Goal: Task Accomplishment & Management: Complete application form

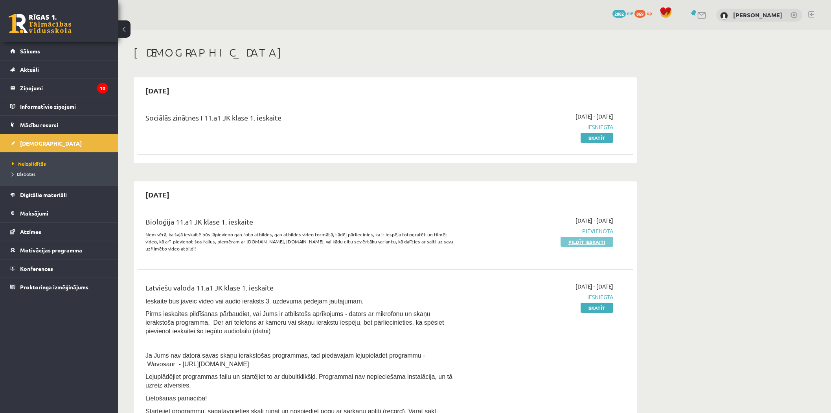
scroll to position [87, 0]
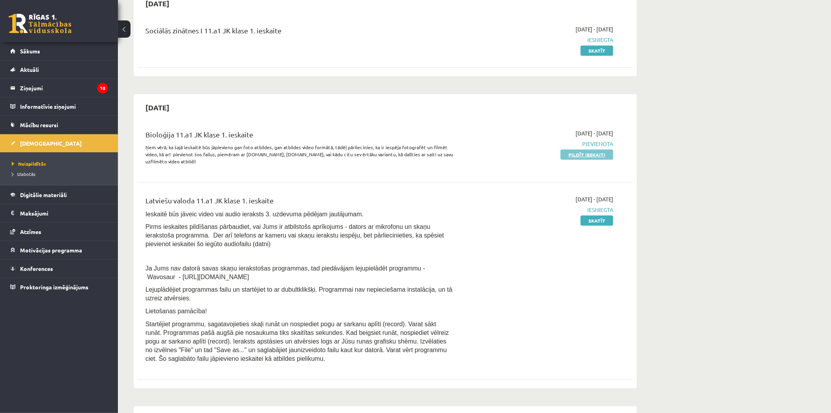
click at [608, 155] on link "Pildīt ieskaiti" at bounding box center [586, 155] width 53 height 10
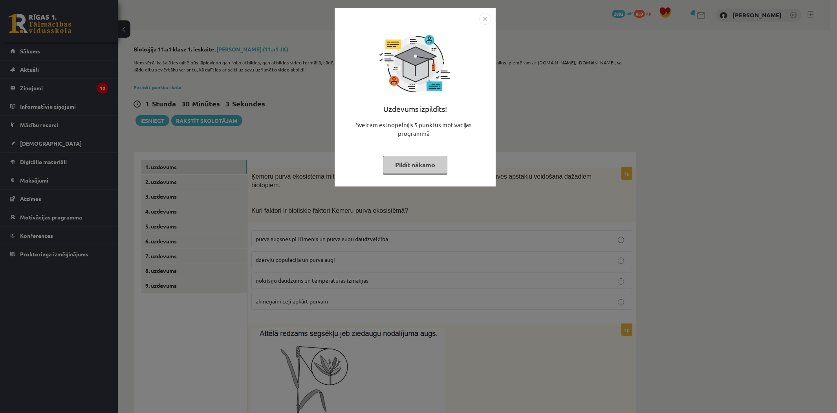
click at [290, 147] on div "Uzdevums izpildīts! Sveicam esi nopelnījis 5 punktus motivācijas programmā Pild…" at bounding box center [418, 206] width 837 height 413
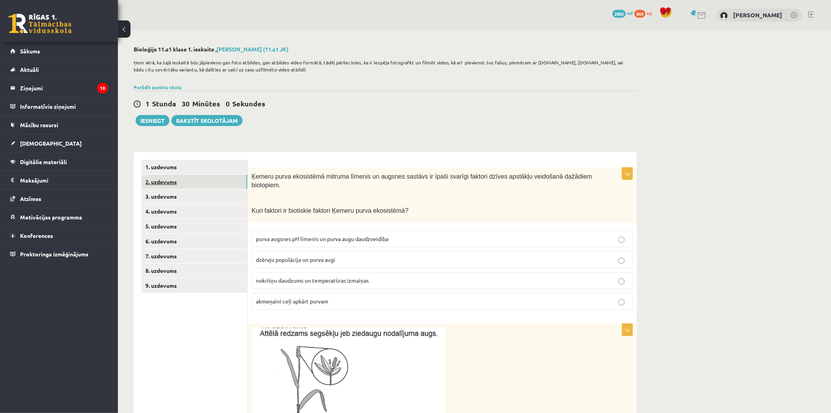
click at [204, 184] on link "2. uzdevums" at bounding box center [194, 182] width 106 height 15
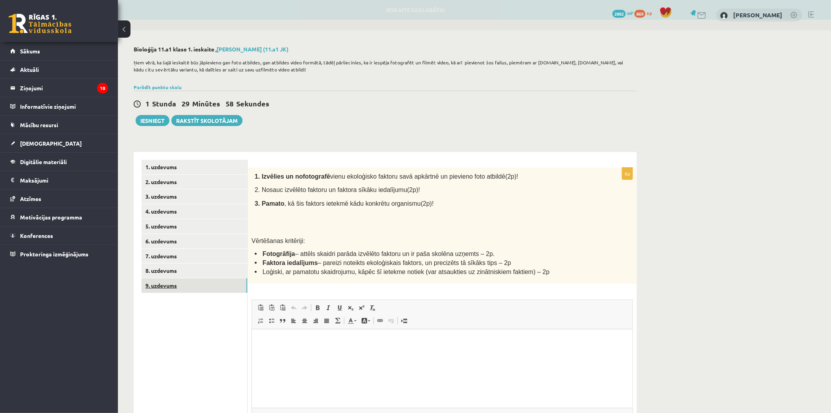
click at [211, 289] on link "9. uzdevums" at bounding box center [194, 286] width 106 height 15
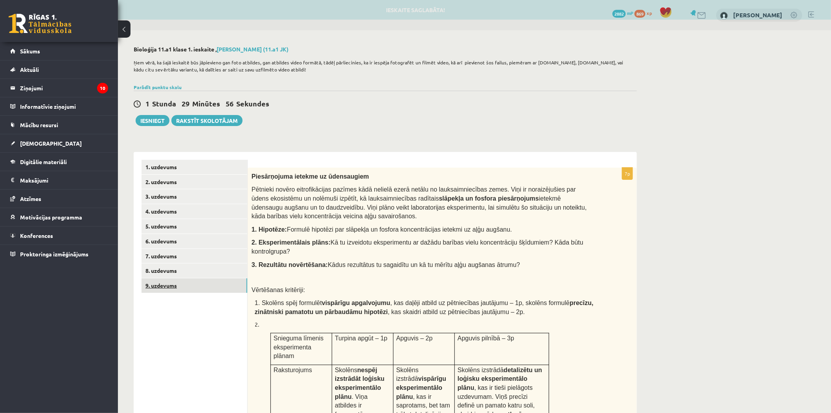
click at [217, 279] on link "9. uzdevums" at bounding box center [194, 286] width 106 height 15
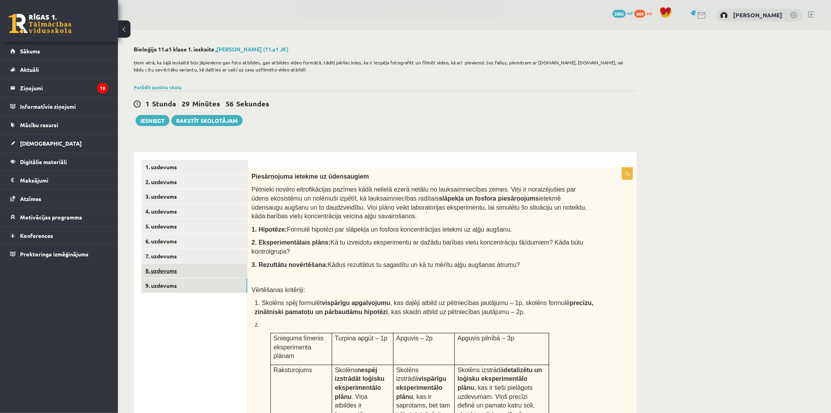
click at [217, 273] on link "8. uzdevums" at bounding box center [194, 271] width 106 height 15
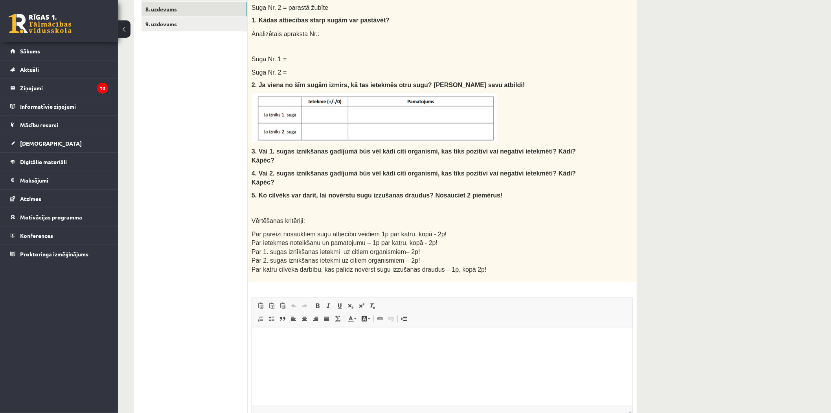
scroll to position [44, 0]
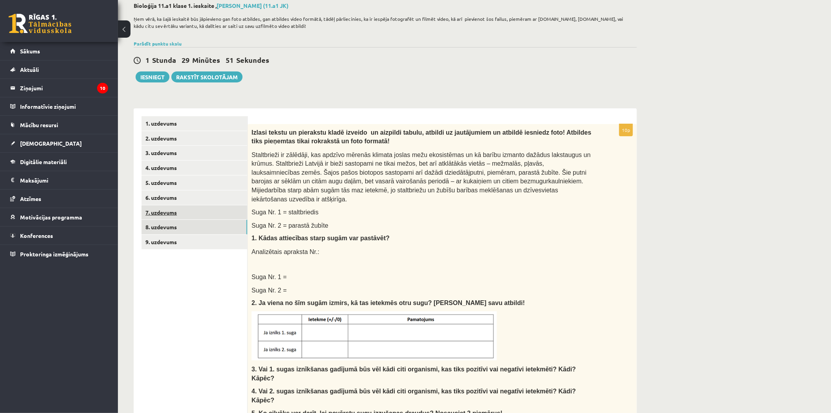
click at [187, 209] on link "7. uzdevums" at bounding box center [194, 213] width 106 height 15
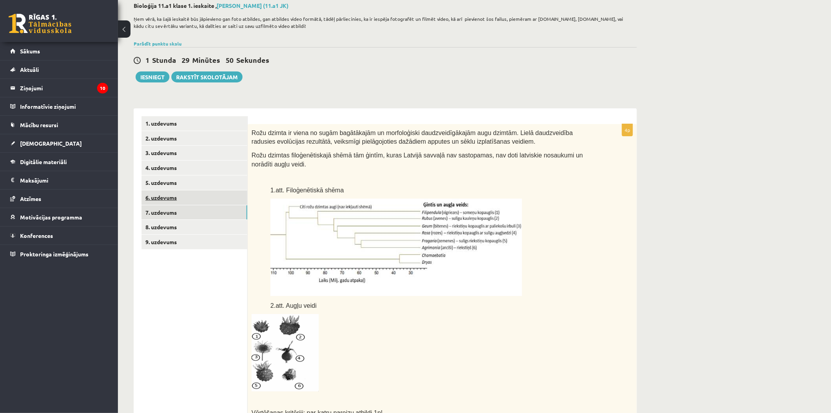
click at [189, 202] on link "6. uzdevums" at bounding box center [194, 198] width 106 height 15
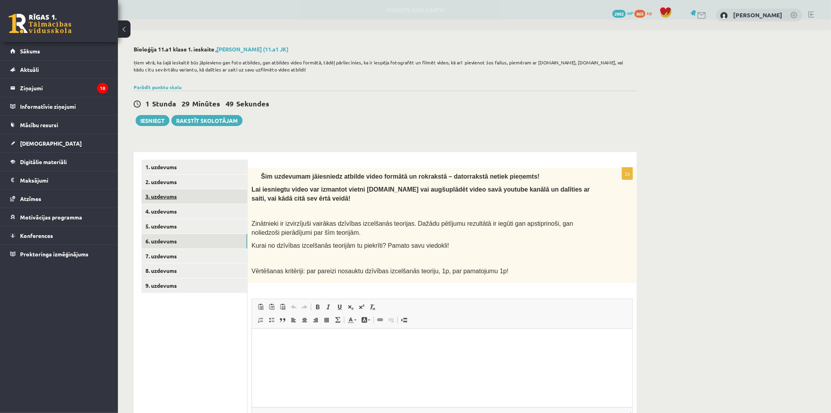
scroll to position [0, 0]
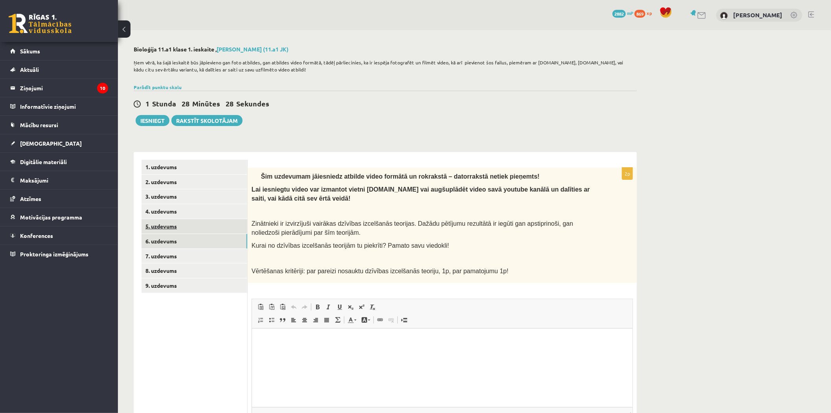
click at [206, 225] on link "5. uzdevums" at bounding box center [194, 226] width 106 height 15
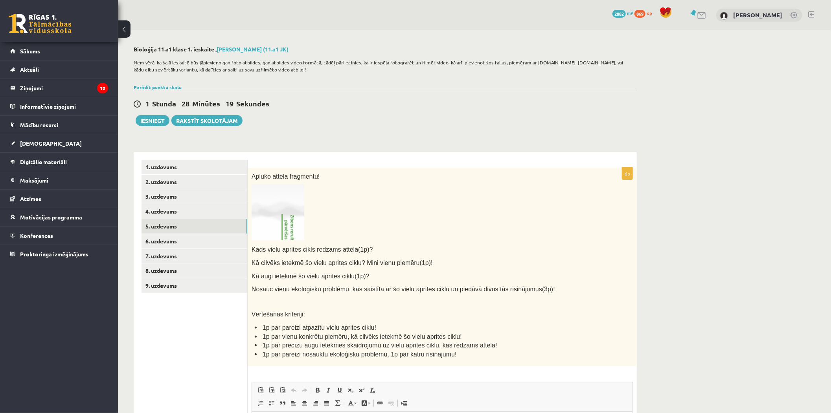
click at [160, 83] on div "**********" at bounding box center [385, 299] width 534 height 539
click at [161, 84] on link "Parādīt punktu skalu" at bounding box center [158, 87] width 48 height 6
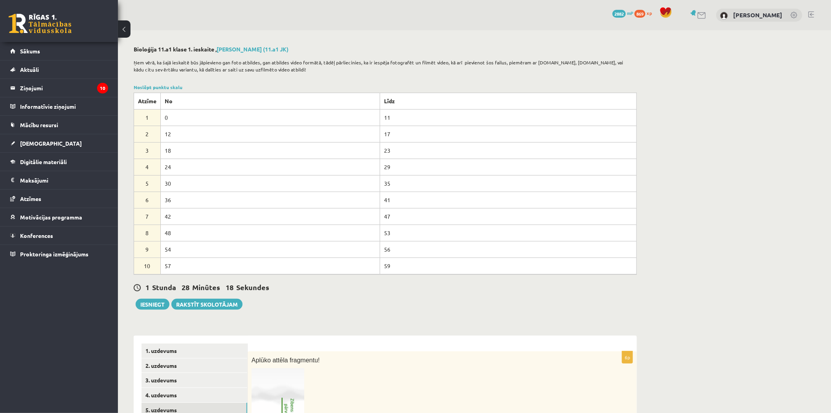
drag, startPoint x: 161, startPoint y: 84, endPoint x: 169, endPoint y: 98, distance: 15.8
click at [162, 86] on link "Noslēpt punktu skalu" at bounding box center [158, 87] width 49 height 6
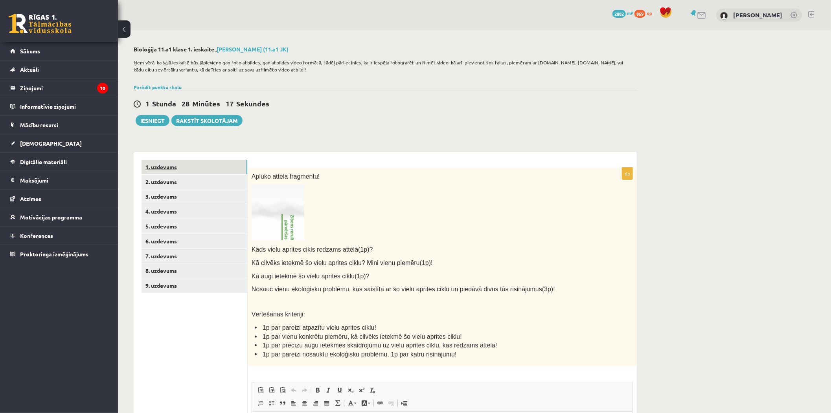
click at [187, 168] on link "1. uzdevums" at bounding box center [194, 167] width 106 height 15
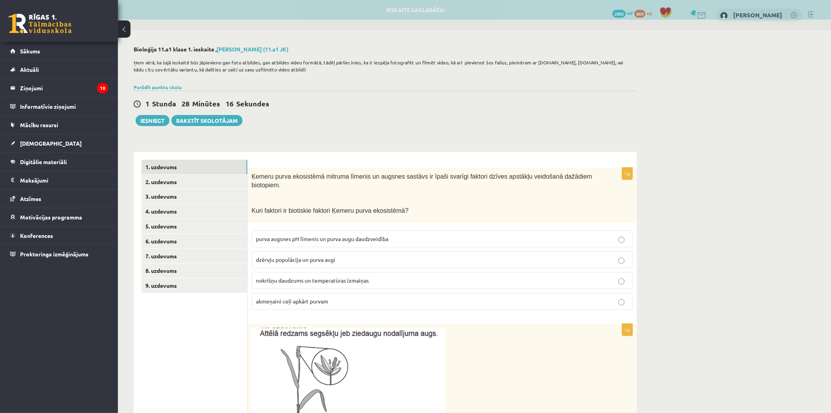
click at [251, 173] on div "Ķemeru purva ekosistēmā mitruma līmenis un augsnes sastāvs ir īpaši svarīgi fak…" at bounding box center [442, 195] width 389 height 55
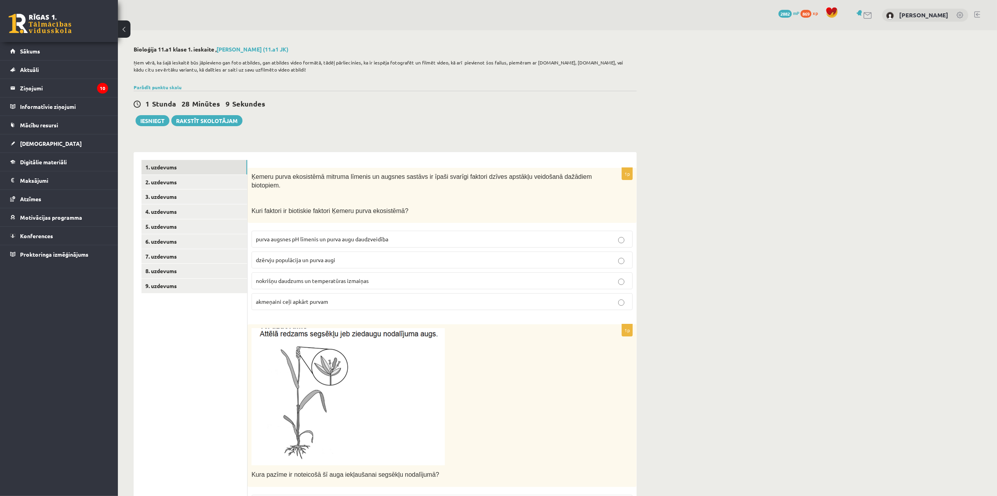
scroll to position [52, 0]
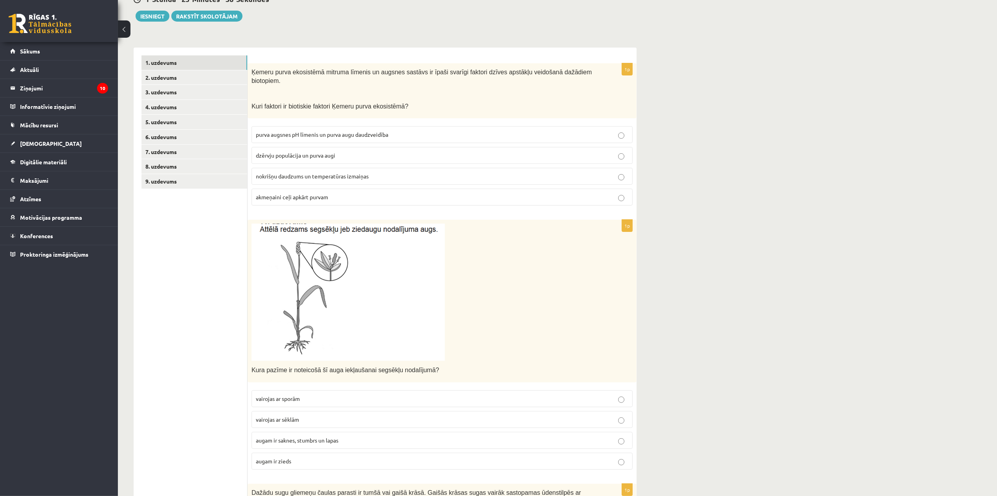
scroll to position [209, 0]
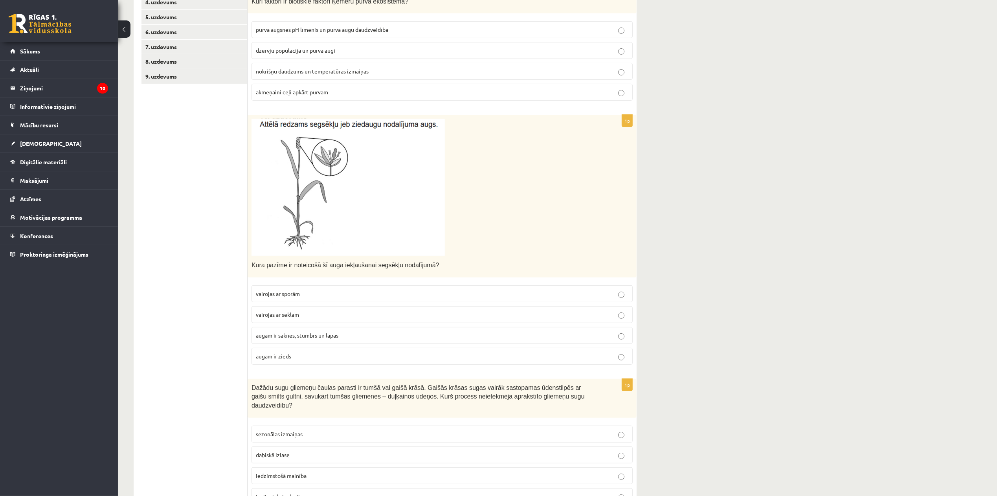
click at [315, 352] on p "augam ir zieds" at bounding box center [442, 356] width 373 height 8
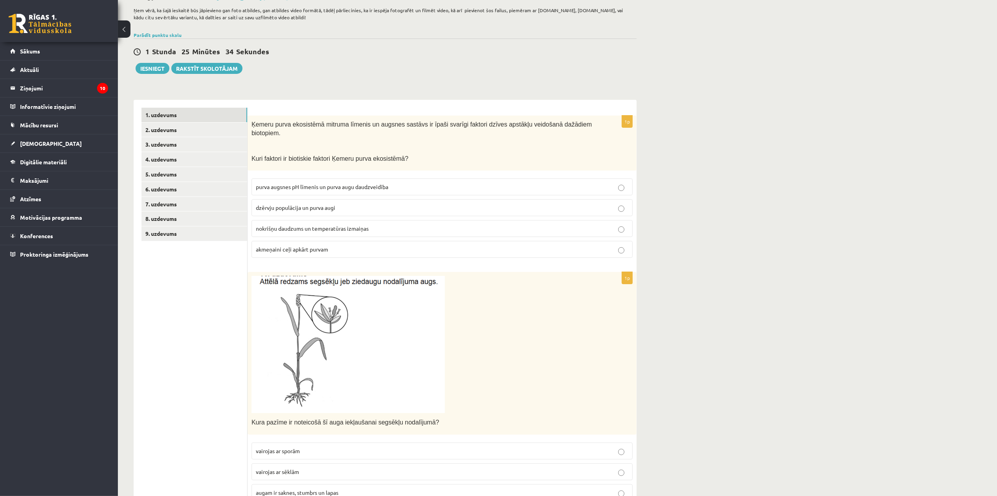
click at [340, 204] on p "dzērvju populācija un purva augi" at bounding box center [442, 208] width 373 height 8
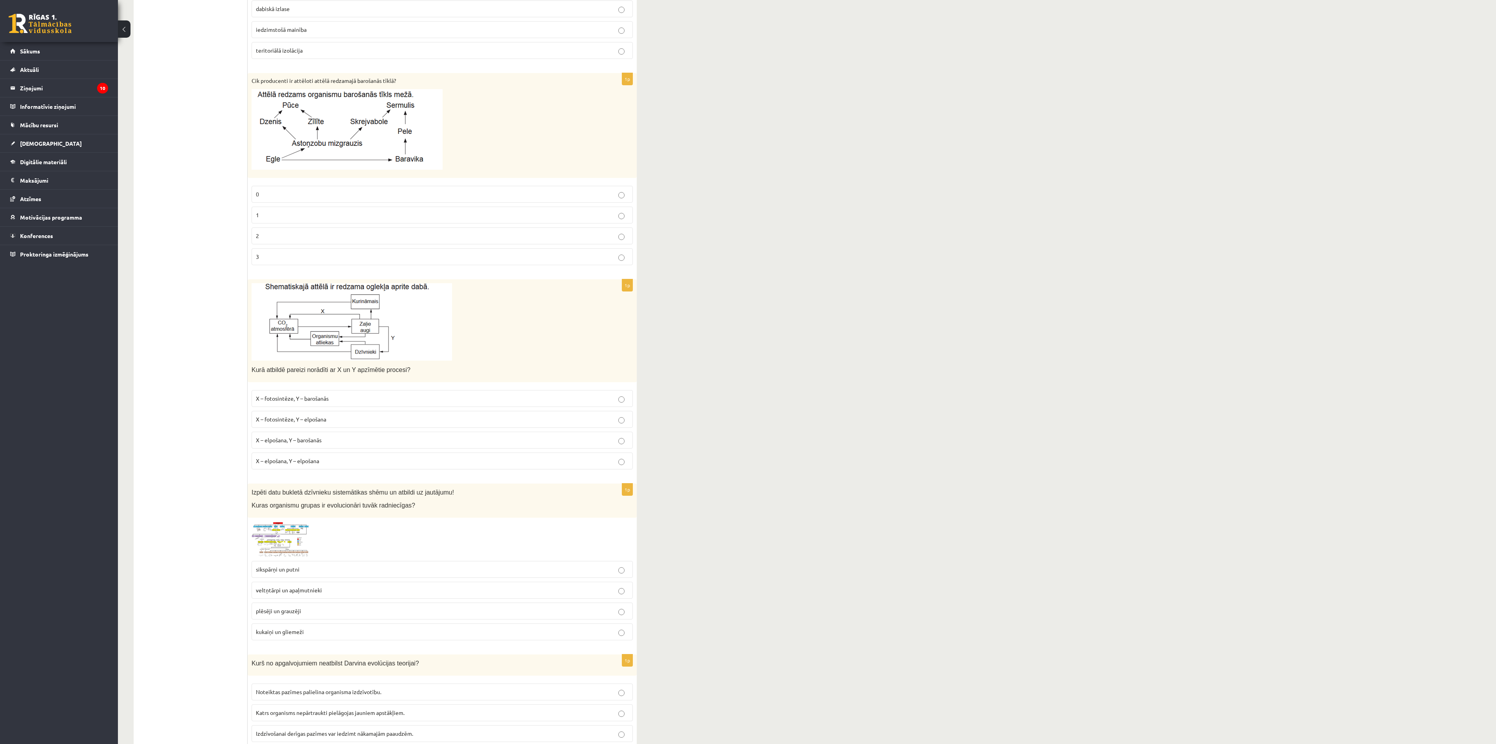
scroll to position [577, 0]
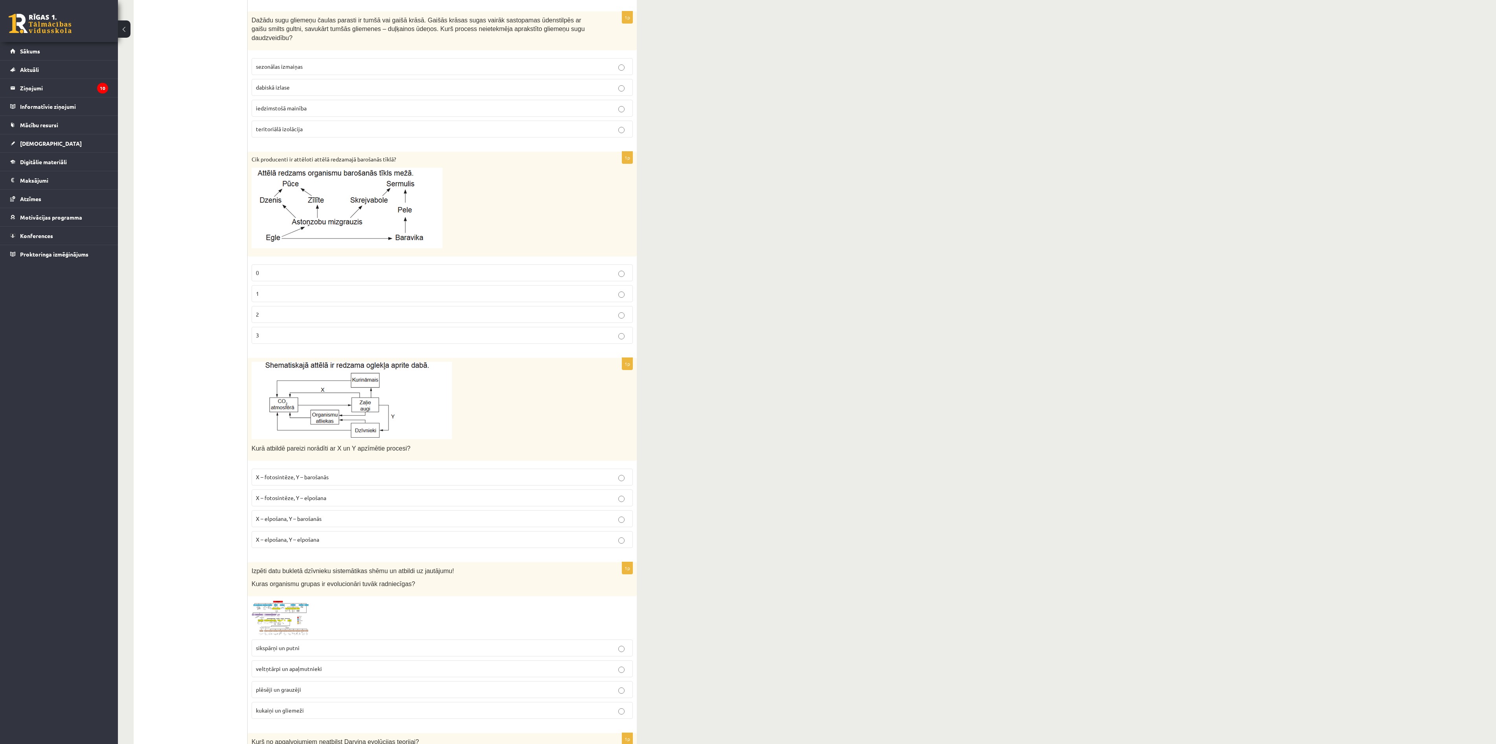
click at [391, 310] on p "2" at bounding box center [442, 314] width 373 height 8
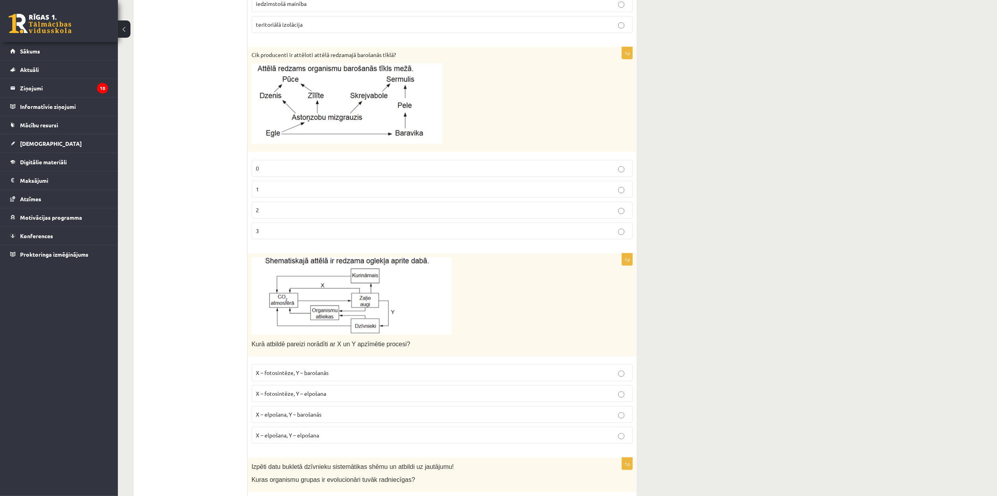
scroll to position [786, 0]
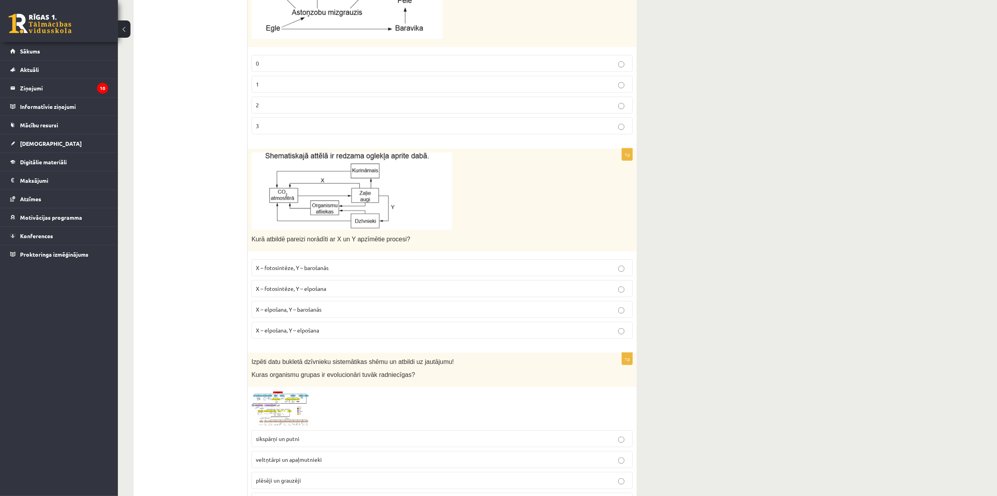
click at [309, 264] on p "X – fotosintēze, Y – barošanās" at bounding box center [442, 268] width 373 height 8
click at [350, 285] on p "X – fotosintēze, Y – elpošana" at bounding box center [442, 289] width 373 height 8
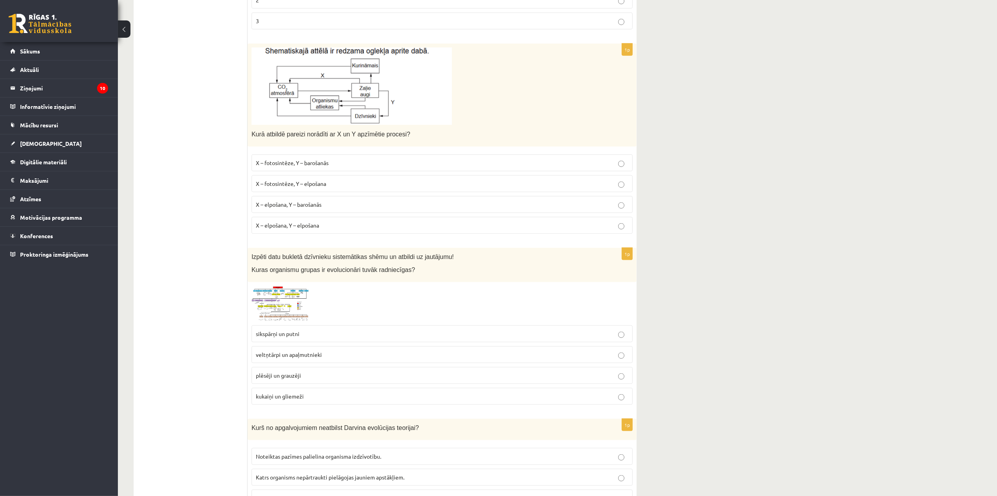
scroll to position [942, 0]
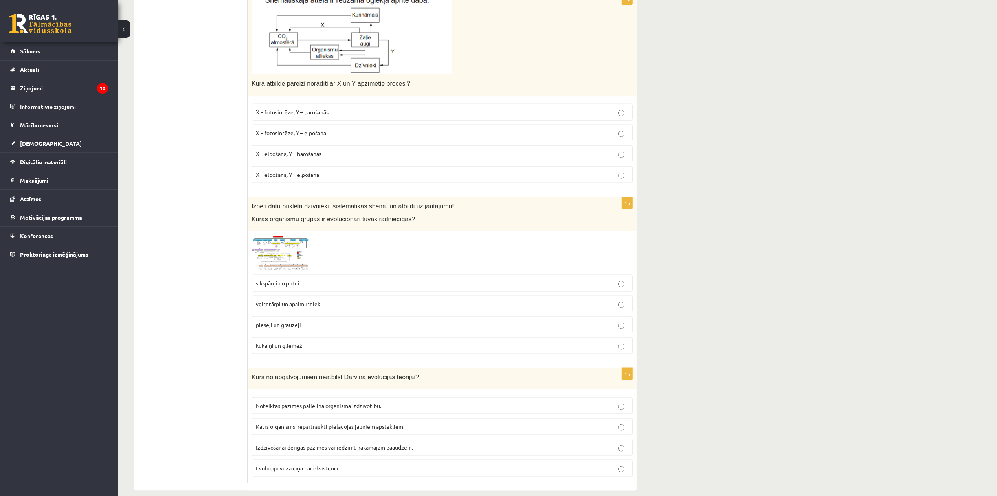
click at [320, 321] on p "plēsēji un grauzēji" at bounding box center [442, 325] width 373 height 8
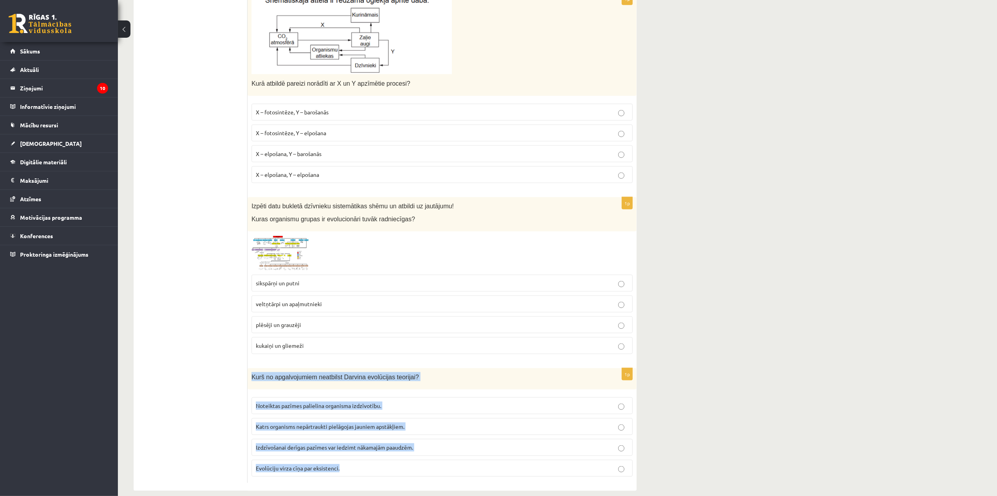
drag, startPoint x: 249, startPoint y: 362, endPoint x: 384, endPoint y: 442, distance: 156.6
click at [384, 413] on div "1p Kurš no apgalvojumiem neatbilst Darvina evolūcijas teorijai? Noteiktas pazīm…" at bounding box center [442, 425] width 389 height 115
copy div "Kurš no apgalvojumiem neatbilst Darvina evolūcijas teorijai? Noteiktas pazīmes …"
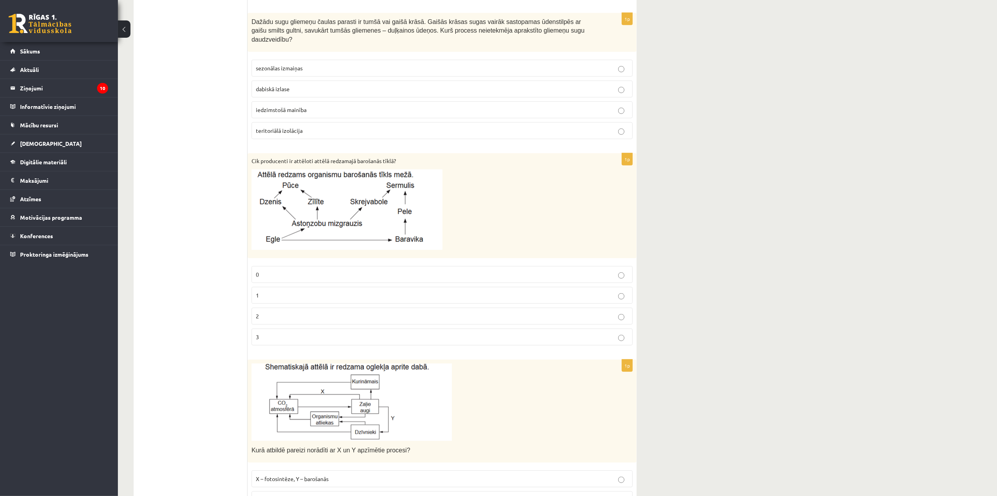
scroll to position [523, 0]
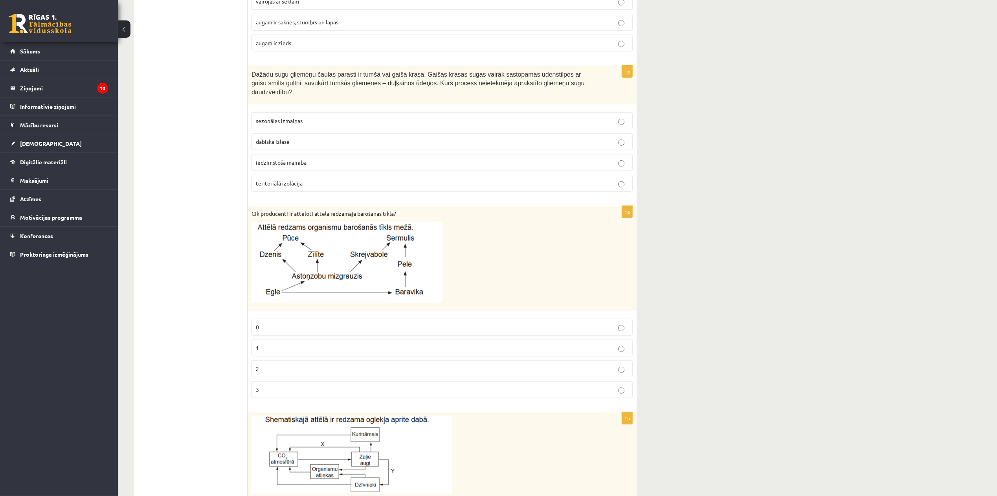
drag, startPoint x: 251, startPoint y: 66, endPoint x: 283, endPoint y: 78, distance: 34.2
click at [381, 162] on div "**********" at bounding box center [385, 269] width 503 height 1281
click at [256, 66] on div "Dažādu sugu gliemeņu čaulas parasti ir tumšā vai gaišā krāsā. Gaišās krāsas sug…" at bounding box center [442, 85] width 389 height 39
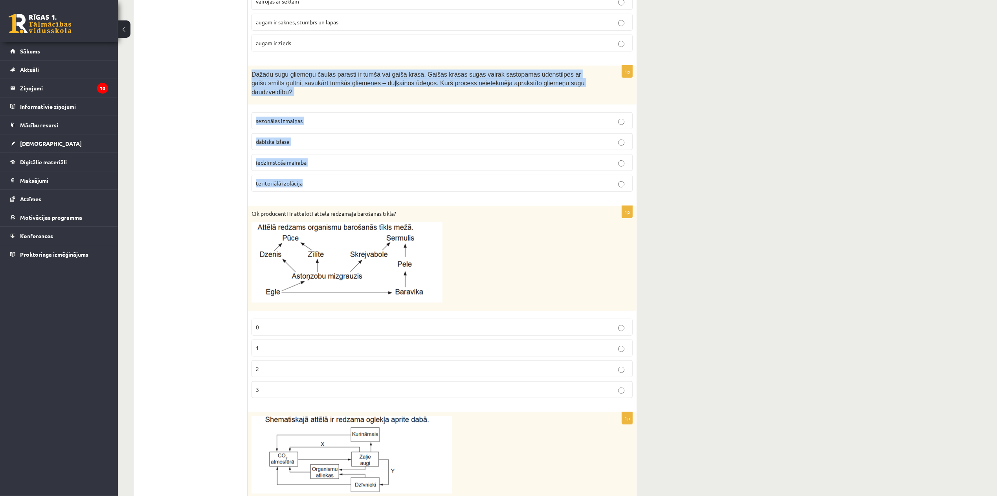
copy div "Dažādu sugu gliemeņu čaulas parasti ir tumšā vai gaišā krāsā. Gaišās krāsas sug…"
drag, startPoint x: 250, startPoint y: 64, endPoint x: 334, endPoint y: 169, distance: 134.2
click at [334, 169] on div "1p Dažādu sugu gliemeņu čaulas parasti ir tumšā vai gaišā krāsā. Gaišās krāsas …" at bounding box center [442, 132] width 389 height 132
click at [303, 112] on label "sezonālas izmaiņas" at bounding box center [442, 120] width 381 height 17
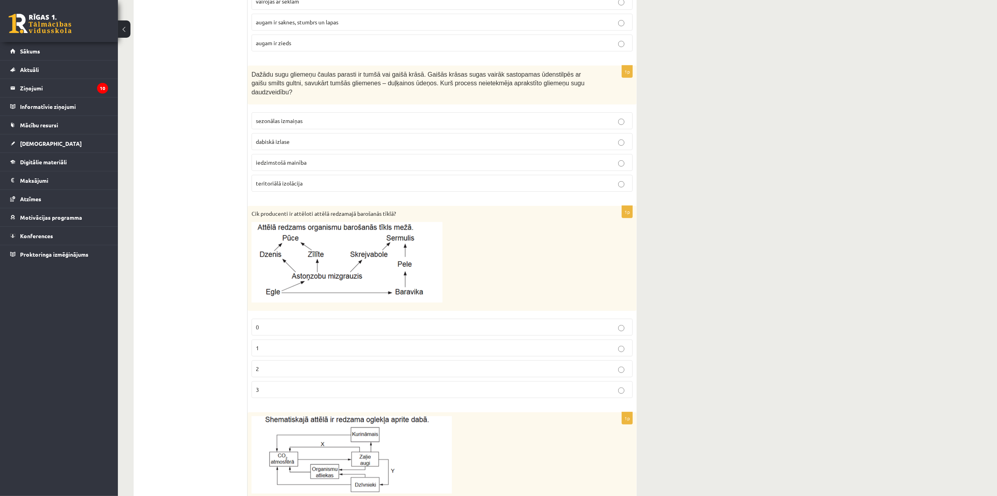
scroll to position [942, 0]
